Goal: Task Accomplishment & Management: Manage account settings

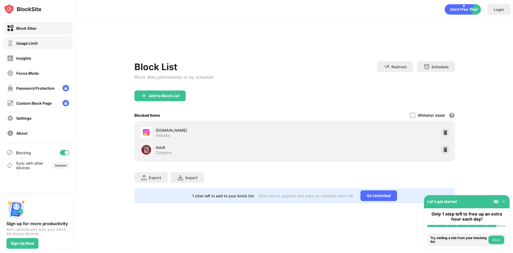
click at [15, 43] on div "Usage Limit" at bounding box center [22, 43] width 31 height 7
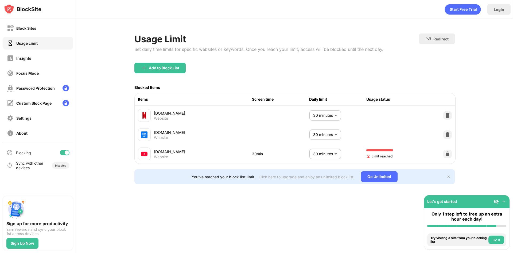
click at [322, 152] on body "Block Sites Usage Limit Insights Focus Mode Password Protection Custom Block Pa…" at bounding box center [256, 126] width 513 height 253
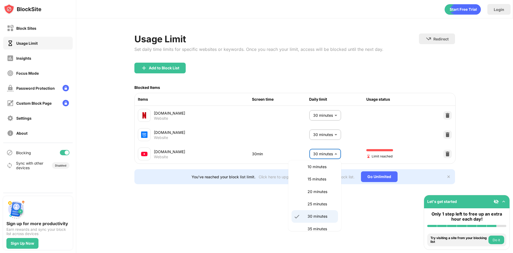
scroll to position [53, 0]
drag, startPoint x: 315, startPoint y: 205, endPoint x: 315, endPoint y: 200, distance: 5.6
click at [315, 205] on p "35 minutes" at bounding box center [321, 205] width 27 height 6
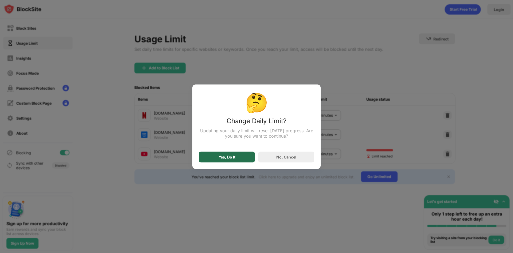
click at [234, 154] on div "Yes, Do It" at bounding box center [227, 156] width 56 height 11
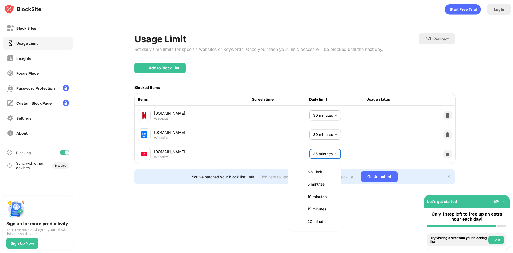
click at [326, 156] on body "Block Sites Usage Limit Insights Focus Mode Password Protection Custom Block Pa…" at bounding box center [256, 126] width 513 height 253
click at [315, 184] on p "30 minutes" at bounding box center [321, 183] width 27 height 6
type input "**"
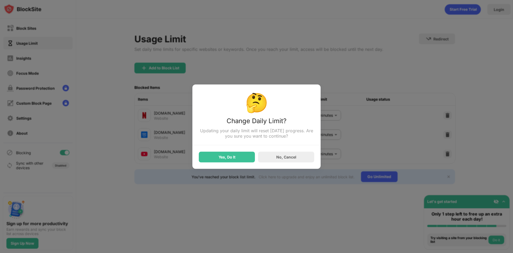
click at [233, 158] on div "Yes, Do It" at bounding box center [227, 157] width 17 height 4
